Goal: Register for event/course

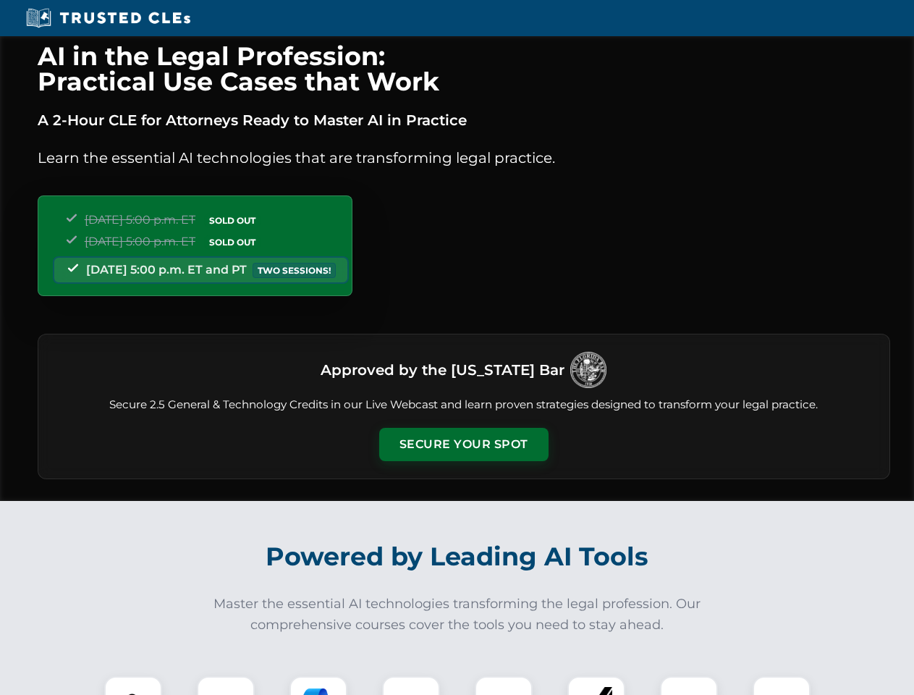
click at [463, 444] on button "Secure Your Spot" at bounding box center [463, 444] width 169 height 33
click at [133, 685] on img at bounding box center [133, 705] width 42 height 42
click at [226, 685] on div at bounding box center [226, 705] width 58 height 58
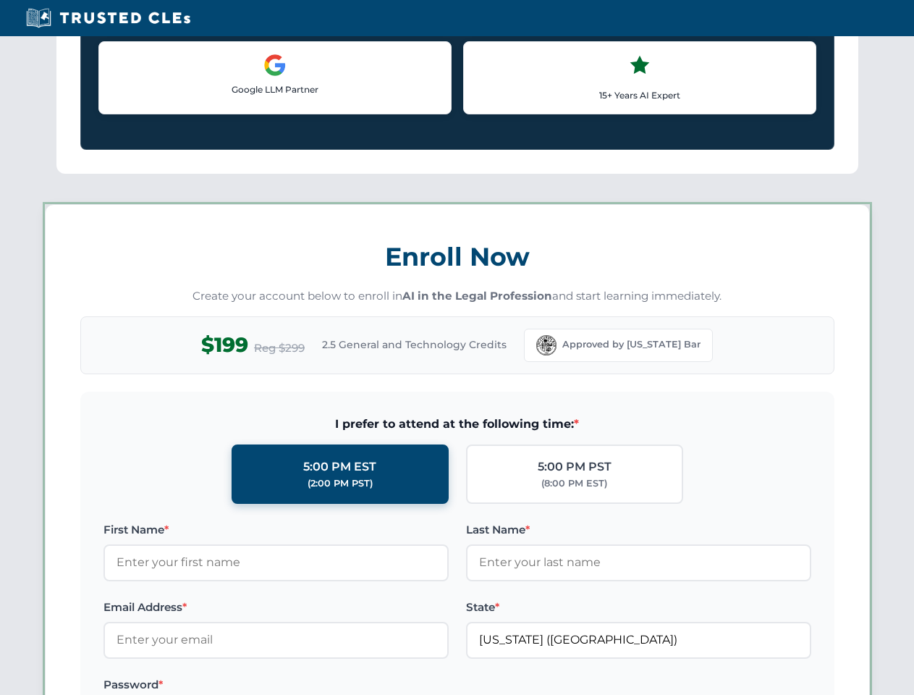
click at [411, 685] on label "Password *" at bounding box center [276, 684] width 345 height 17
